Goal: Task Accomplishment & Management: Manage account settings

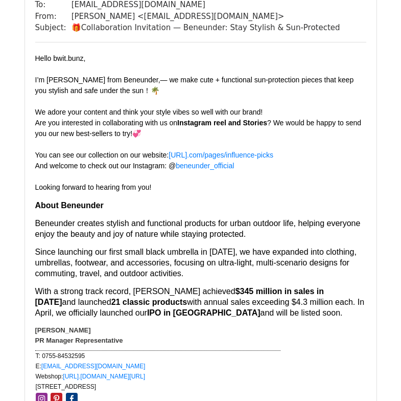
scroll to position [1227, 0]
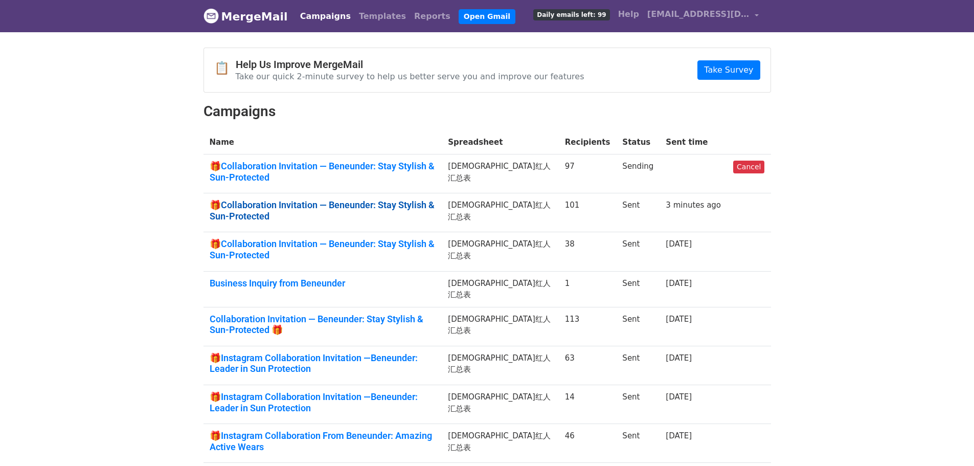
click at [436, 200] on link "🎁Collaboration Invitation — Beneunder: Stay Stylish & Sun-Protected" at bounding box center [323, 210] width 227 height 22
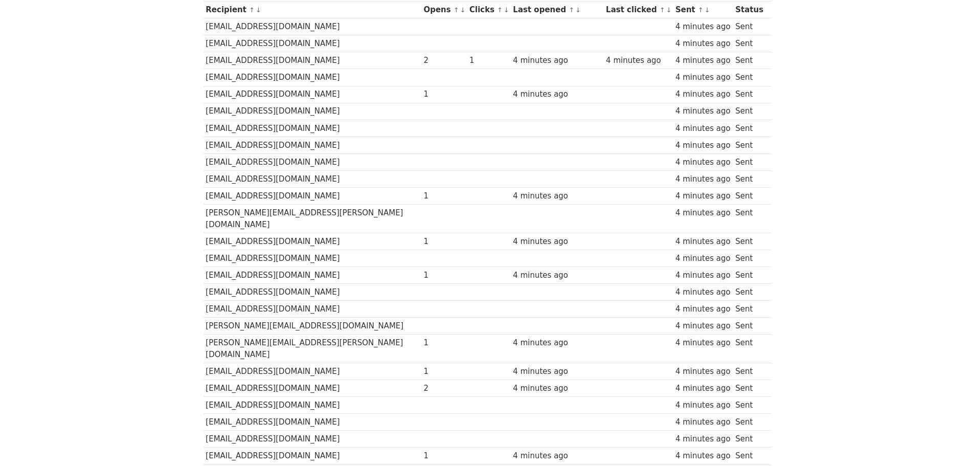
scroll to position [153, 0]
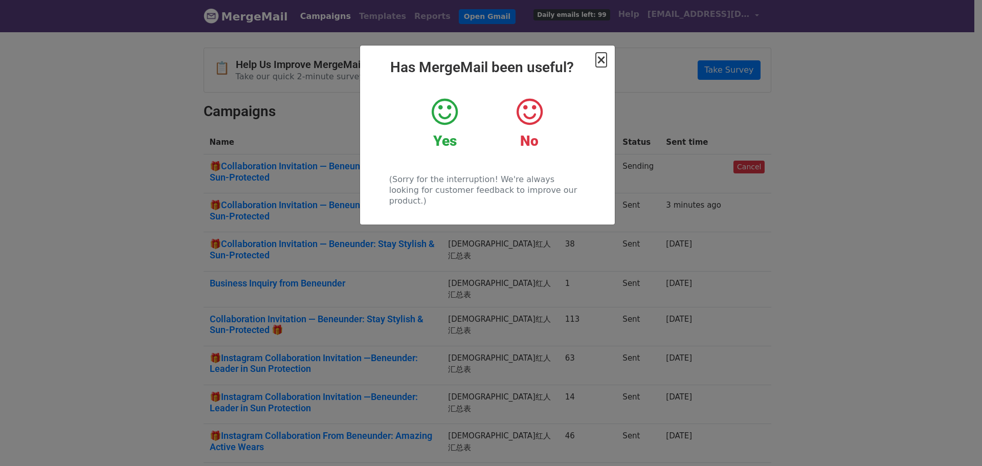
click at [600, 61] on span "×" at bounding box center [601, 60] width 10 height 14
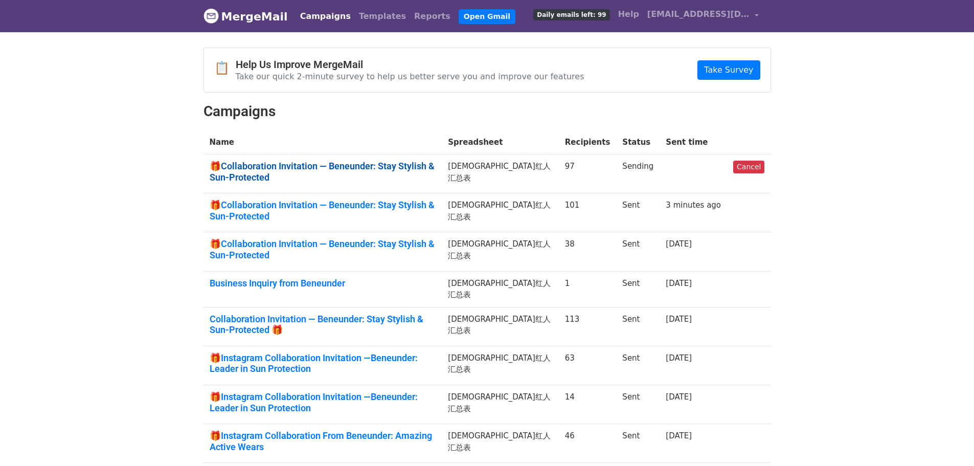
click at [426, 163] on link "🎁Collaboration Invitation — Beneunder: Stay Stylish & Sun-Protected" at bounding box center [323, 172] width 227 height 22
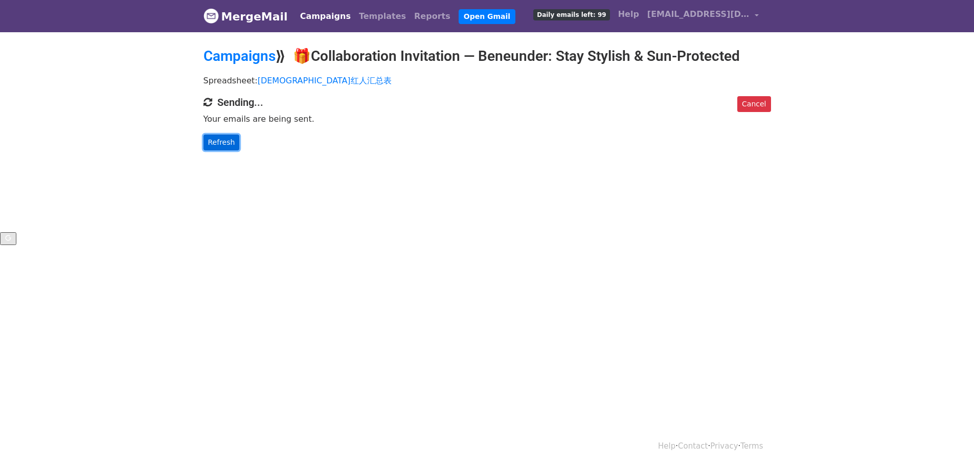
click at [223, 141] on link "Refresh" at bounding box center [222, 143] width 36 height 16
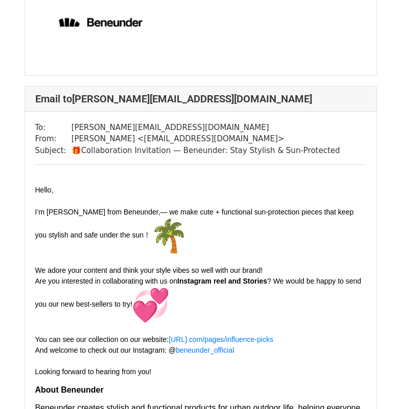
scroll to position [869, 0]
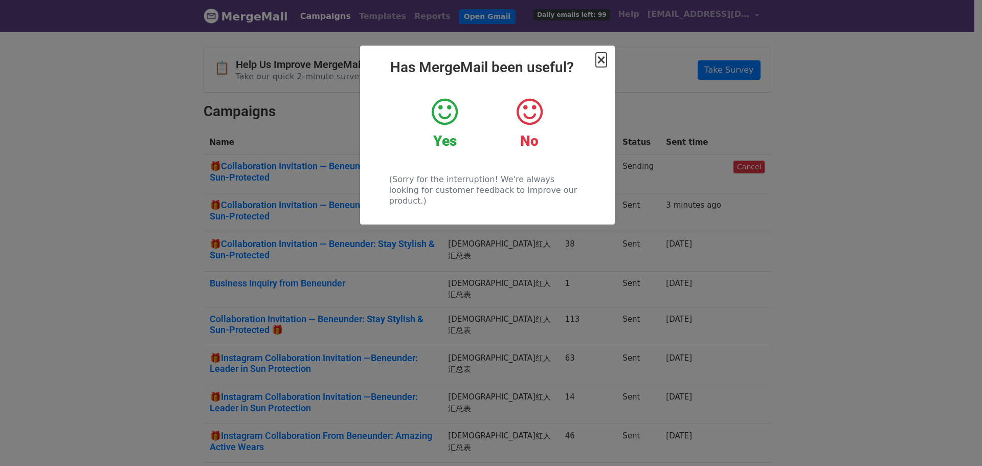
click at [598, 59] on span "×" at bounding box center [601, 60] width 10 height 14
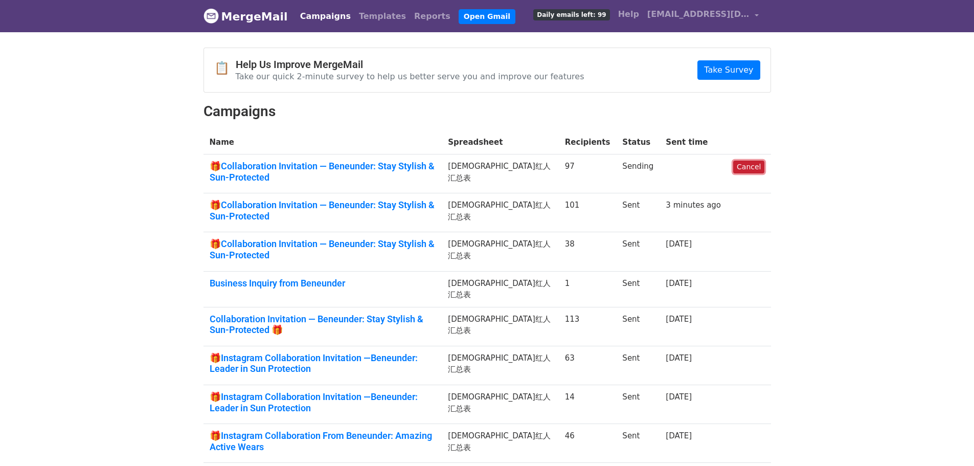
click at [754, 169] on link "Cancel" at bounding box center [748, 167] width 31 height 13
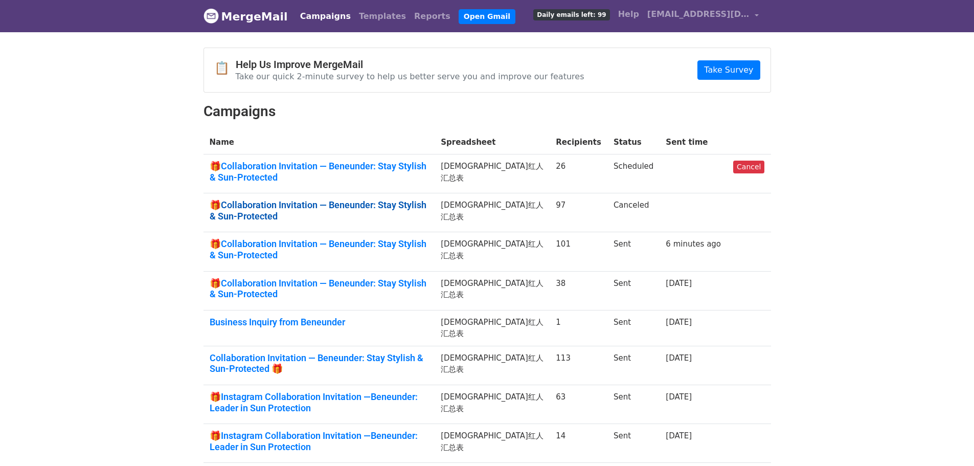
click at [360, 204] on link "🎁Collaboration Invitation — Beneunder: Stay Stylish & Sun-Protected" at bounding box center [319, 210] width 219 height 22
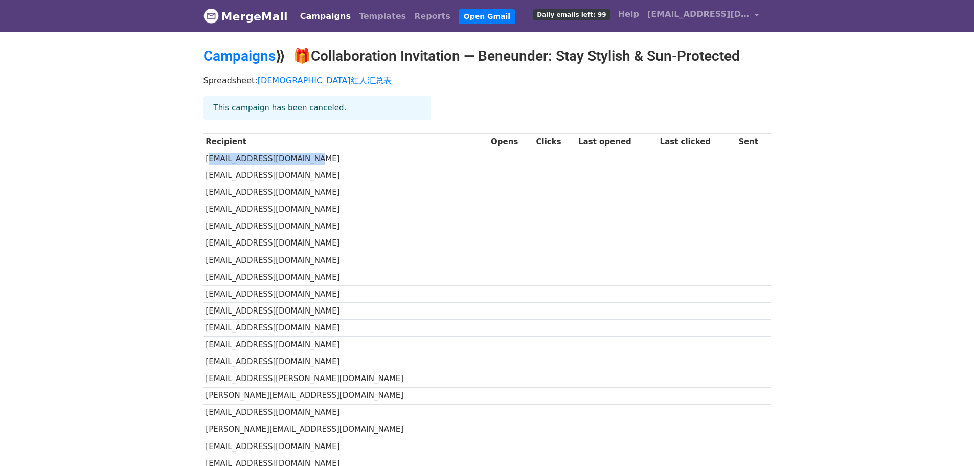
drag, startPoint x: 282, startPoint y: 162, endPoint x: 209, endPoint y: 162, distance: 73.6
click at [209, 162] on td "[EMAIL_ADDRESS][DOMAIN_NAME]" at bounding box center [346, 158] width 285 height 17
